Goal: Task Accomplishment & Management: Manage account settings

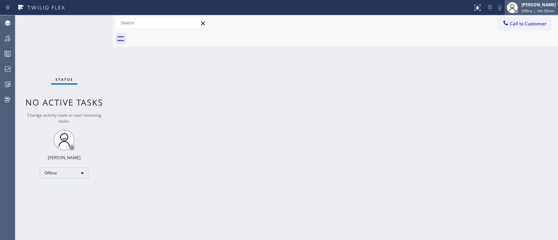
click at [522, 3] on div "[PERSON_NAME]" at bounding box center [539, 5] width 35 height 6
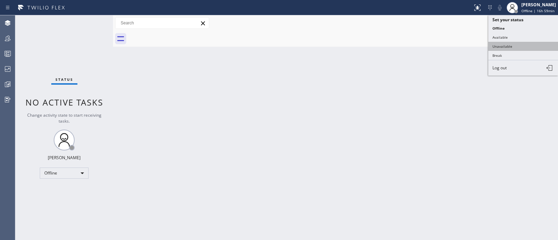
click at [510, 44] on button "Unavailable" at bounding box center [524, 46] width 70 height 9
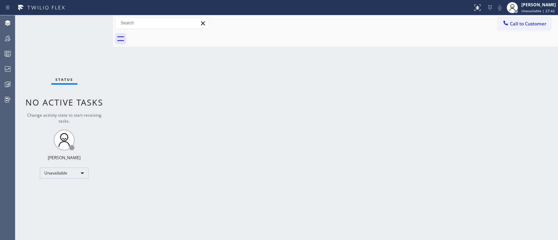
click at [344, 156] on div "Back to Dashboard Change Sender ID Customers Technicians Select a contact Outbo…" at bounding box center [335, 127] width 445 height 225
click at [175, 84] on div "Back to Dashboard Change Sender ID Customers Technicians Select a contact Outbo…" at bounding box center [335, 127] width 445 height 225
